Goal: Task Accomplishment & Management: Use online tool/utility

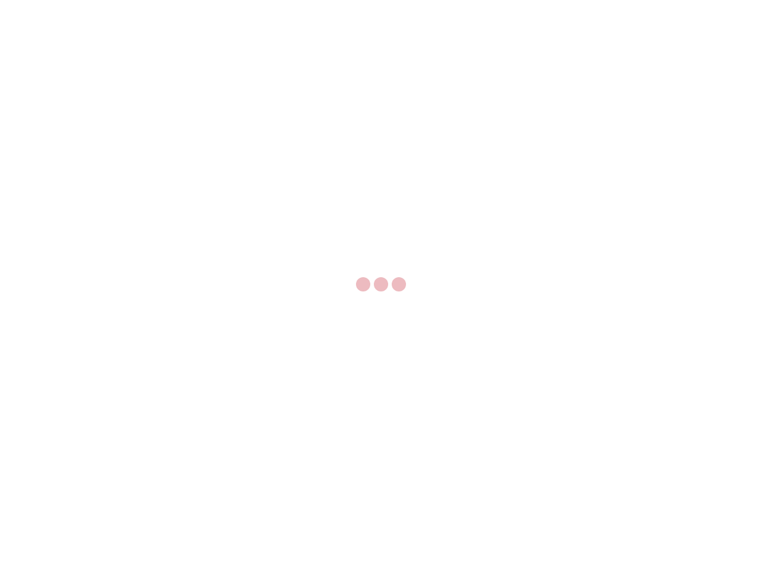
select select "US"
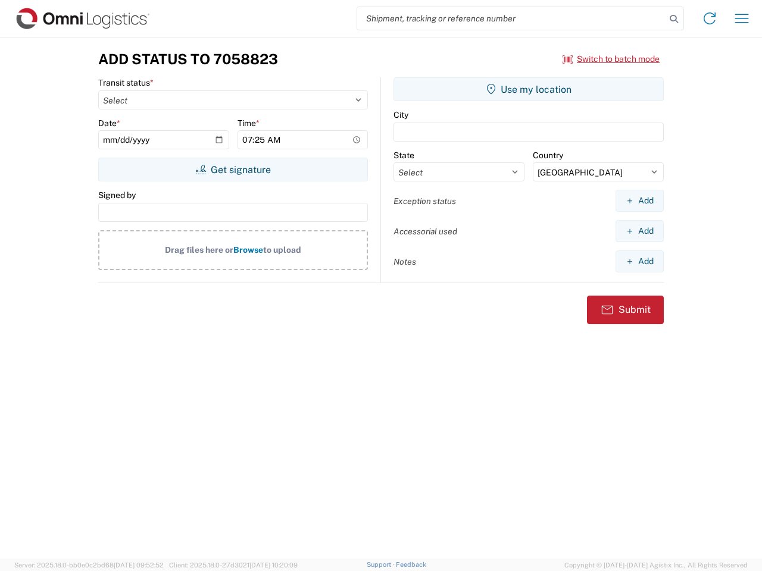
click at [511, 18] on input "search" at bounding box center [511, 18] width 308 height 23
click at [674, 19] on icon at bounding box center [673, 19] width 17 height 17
click at [709, 18] on icon at bounding box center [709, 18] width 19 height 19
click at [741, 18] on icon "button" at bounding box center [742, 18] width 14 height 9
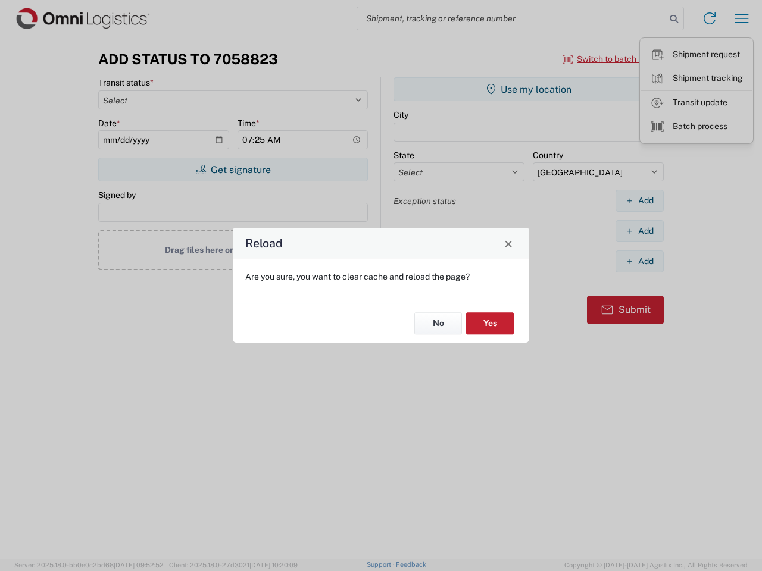
click at [611, 59] on div "Reload Are you sure, you want to clear cache and reload the page? No Yes" at bounding box center [381, 285] width 762 height 571
click at [233, 170] on div "Reload Are you sure, you want to clear cache and reload the page? No Yes" at bounding box center [381, 285] width 762 height 571
click at [528, 89] on div "Reload Are you sure, you want to clear cache and reload the page? No Yes" at bounding box center [381, 285] width 762 height 571
click at [639, 201] on div "Reload Are you sure, you want to clear cache and reload the page? No Yes" at bounding box center [381, 285] width 762 height 571
click at [639, 231] on div "Reload Are you sure, you want to clear cache and reload the page? No Yes" at bounding box center [381, 285] width 762 height 571
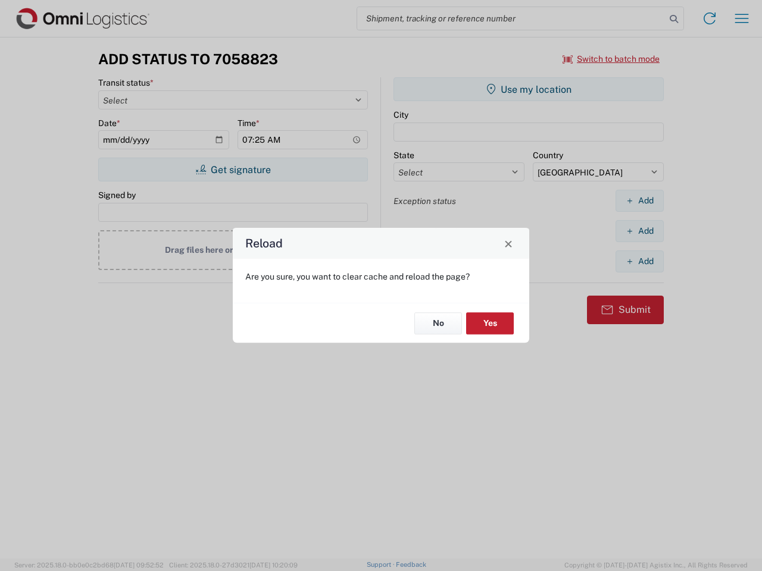
click at [639, 261] on div "Reload Are you sure, you want to clear cache and reload the page? No Yes" at bounding box center [381, 285] width 762 height 571
